Goal: Task Accomplishment & Management: Manage account settings

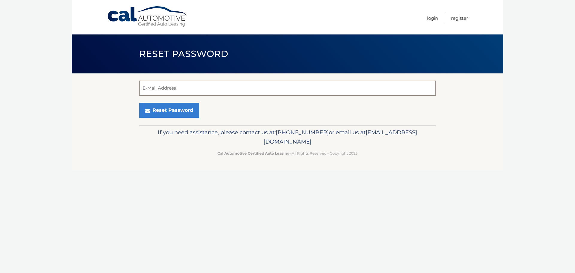
click at [173, 87] on input "E-Mail Address" at bounding box center [287, 87] width 296 height 15
type input "jomo_collins@yahoo.com"
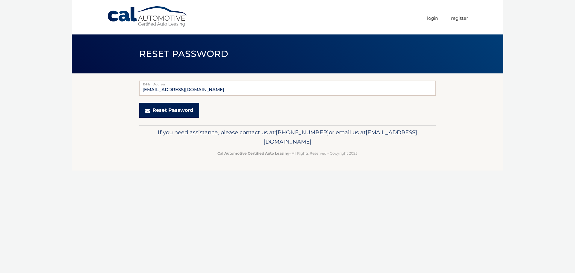
click at [168, 112] on button "Reset Password" at bounding box center [169, 110] width 60 height 15
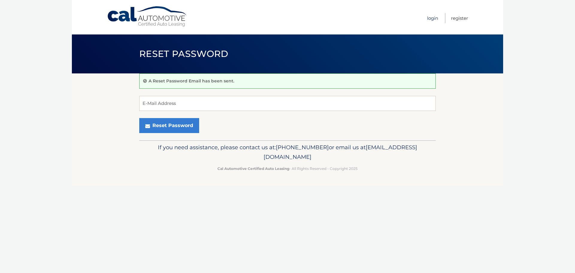
click at [432, 18] on link "Login" at bounding box center [432, 18] width 11 height 10
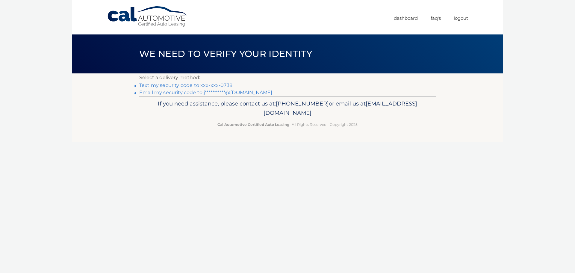
click at [203, 83] on link "Text my security code to xxx-xxx-0738" at bounding box center [185, 85] width 93 height 6
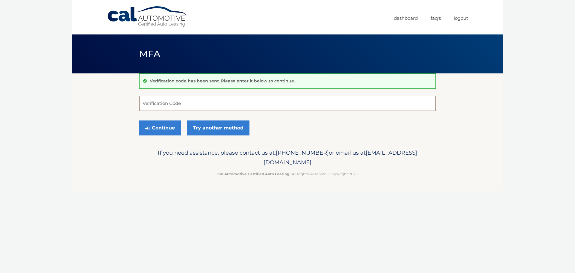
click at [190, 100] on input "Verification Code" at bounding box center [287, 103] width 296 height 15
type input "870914"
click at [169, 127] on button "Continue" at bounding box center [160, 127] width 42 height 15
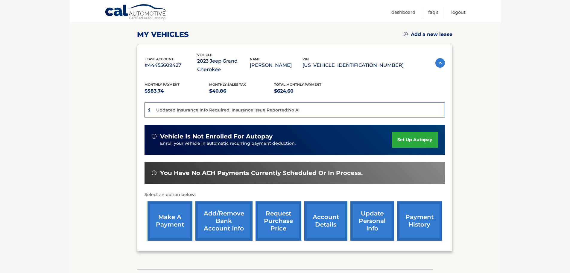
scroll to position [90, 0]
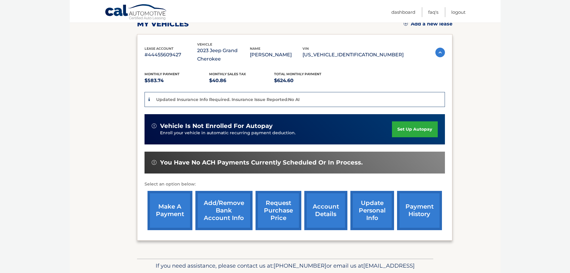
click at [322, 214] on link "account details" at bounding box center [325, 210] width 43 height 39
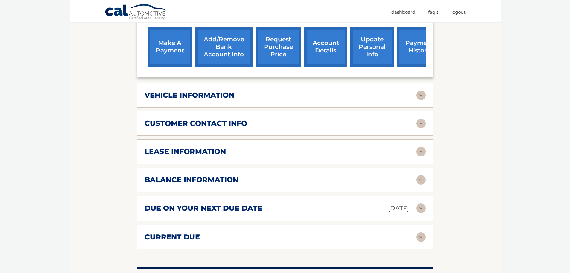
scroll to position [239, 0]
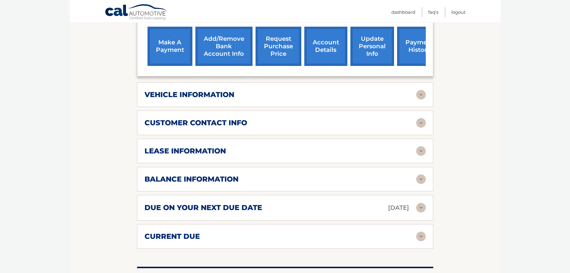
click at [357, 154] on div "lease information" at bounding box center [281, 150] width 272 height 9
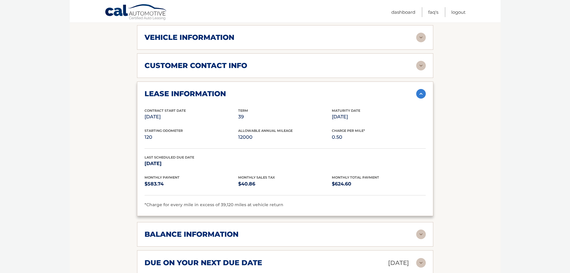
scroll to position [299, 0]
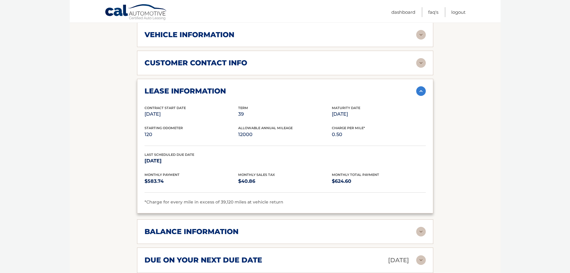
click at [420, 91] on img at bounding box center [421, 91] width 10 height 10
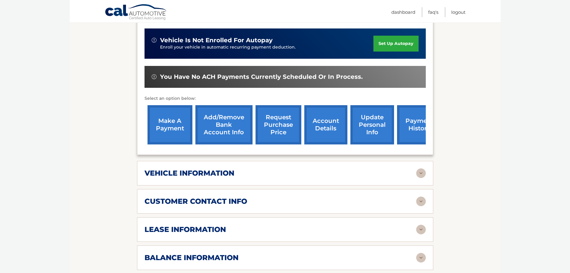
scroll to position [150, 0]
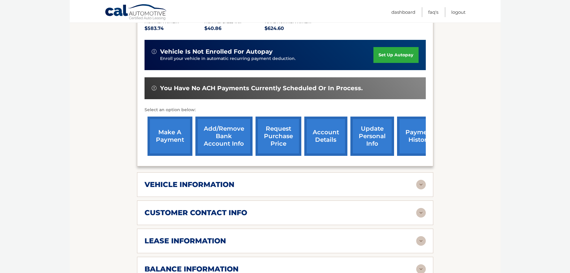
click at [413, 139] on link "payment history" at bounding box center [419, 135] width 45 height 39
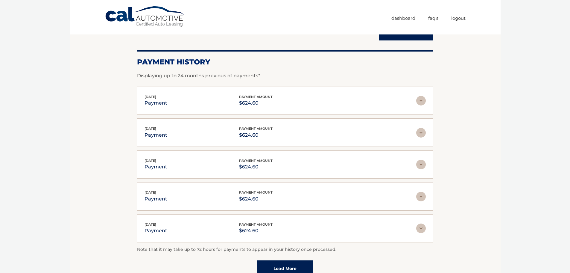
scroll to position [60, 0]
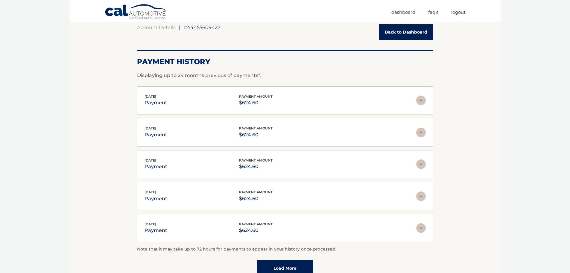
click at [424, 101] on img at bounding box center [421, 100] width 10 height 10
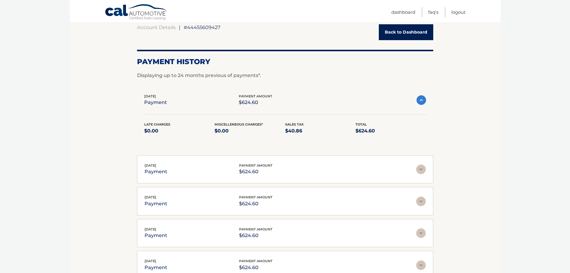
click at [424, 101] on img at bounding box center [422, 100] width 10 height 10
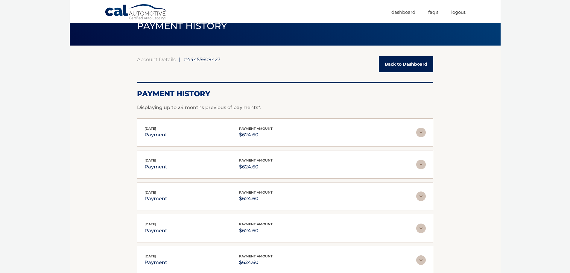
scroll to position [0, 0]
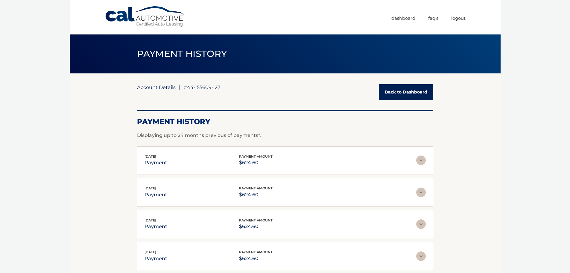
click at [160, 87] on link "Account Details" at bounding box center [156, 87] width 39 height 6
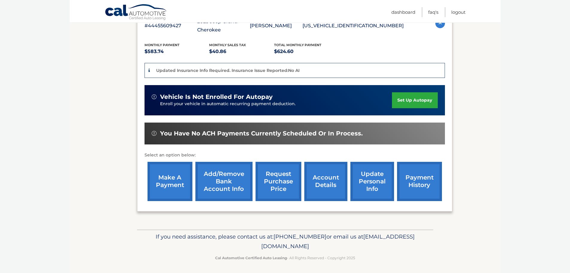
scroll to position [121, 0]
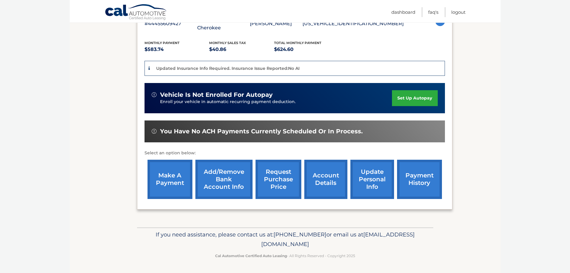
click at [327, 185] on link "account details" at bounding box center [325, 178] width 43 height 39
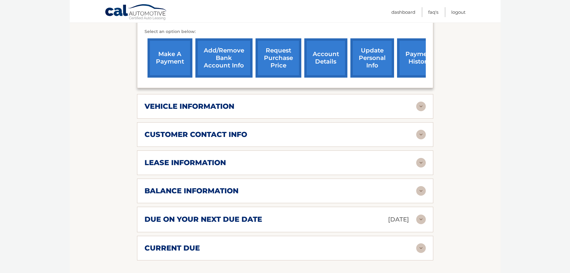
scroll to position [239, 0]
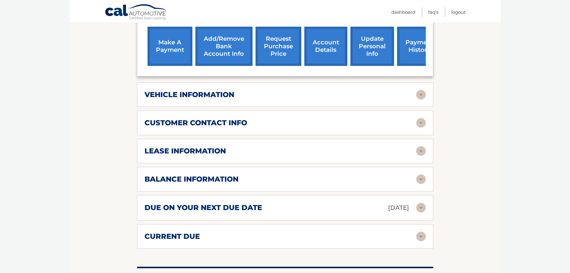
click at [279, 56] on link "request purchase price" at bounding box center [279, 46] width 46 height 39
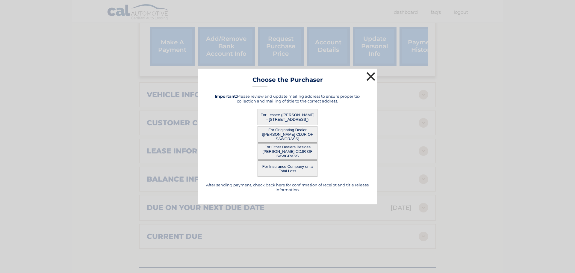
click at [371, 77] on button "×" at bounding box center [370, 76] width 12 height 12
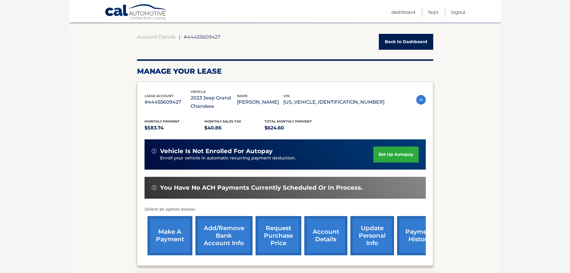
scroll to position [0, 0]
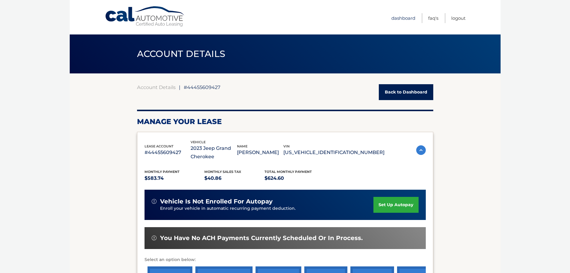
click at [410, 20] on link "Dashboard" at bounding box center [403, 18] width 24 height 10
click at [408, 94] on link "Back to Dashboard" at bounding box center [406, 92] width 54 height 16
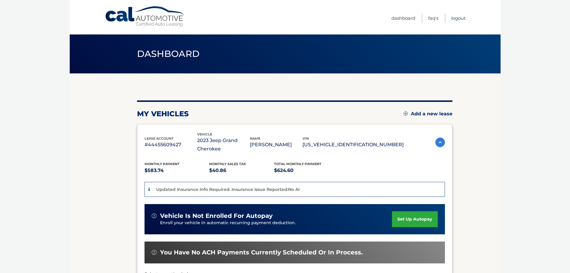
click at [462, 20] on link "Logout" at bounding box center [458, 18] width 14 height 10
